Goal: Book appointment/travel/reservation

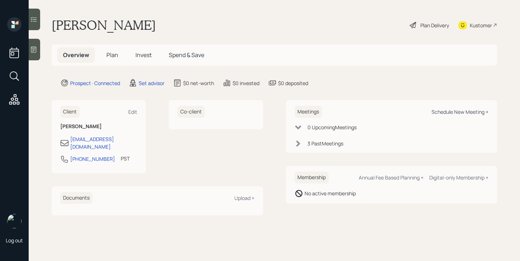
click at [446, 111] on div "Schedule New Meeting +" at bounding box center [459, 111] width 57 height 7
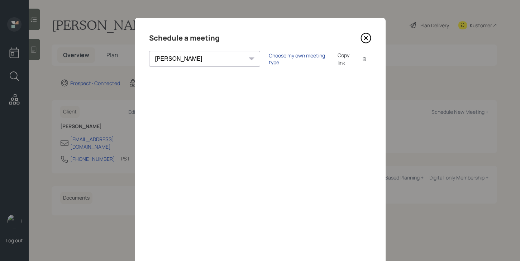
click at [269, 60] on div "Choose my own meeting type" at bounding box center [299, 59] width 60 height 14
click at [172, 60] on select "[PERSON_NAME] [PERSON_NAME] [PERSON_NAME] [PERSON_NAME] [PERSON_NAME] [PERSON_N…" at bounding box center [211, 59] width 124 height 16
select select "ade3b313-576a-42c5-b346-1eb294908ae6"
click at [149, 51] on select "[PERSON_NAME] [PERSON_NAME] [PERSON_NAME] [PERSON_NAME] [PERSON_NAME] [PERSON_N…" at bounding box center [211, 59] width 124 height 16
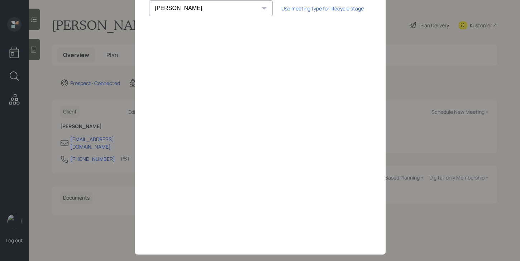
scroll to position [62, 0]
